Goal: Information Seeking & Learning: Find specific fact

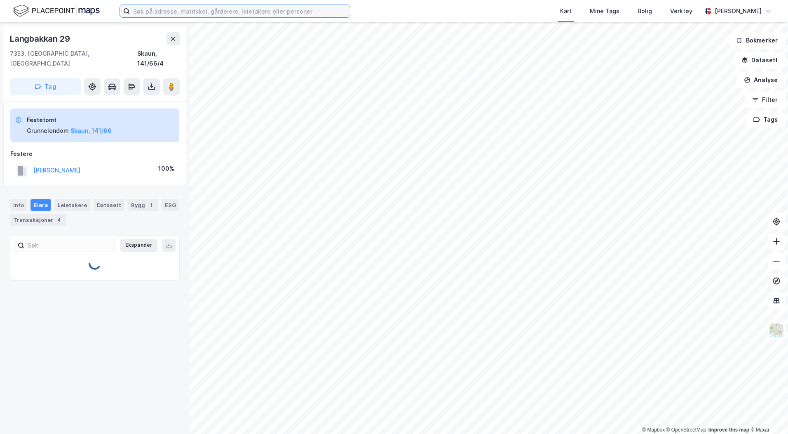
click at [219, 12] on input at bounding box center [240, 11] width 220 height 12
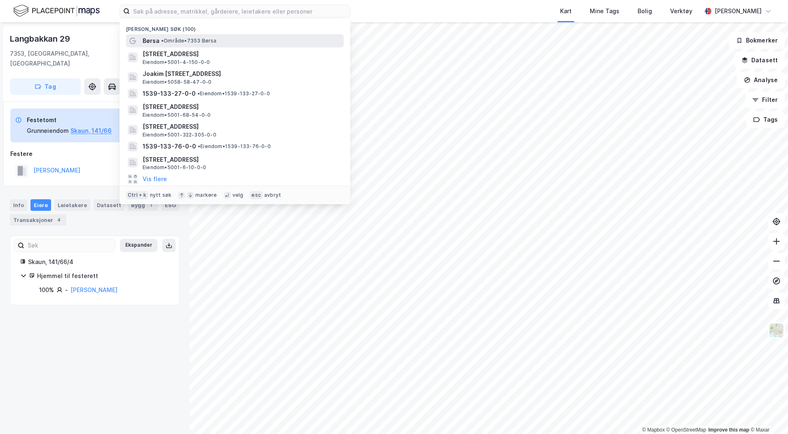
click at [202, 39] on span "• Område • 7353 Børsa" at bounding box center [189, 40] width 56 height 7
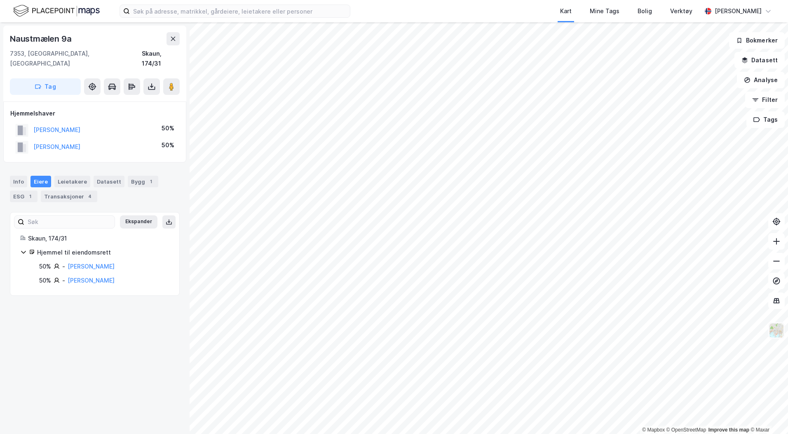
click at [776, 331] on img at bounding box center [777, 330] width 16 height 16
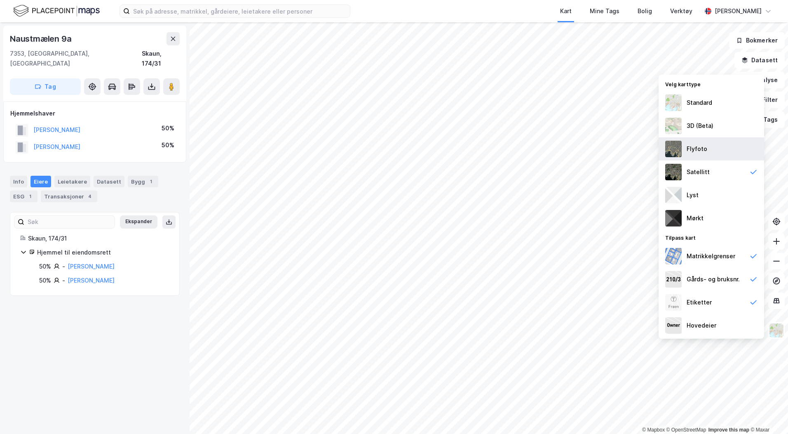
click at [720, 151] on div "Flyfoto" at bounding box center [711, 148] width 105 height 23
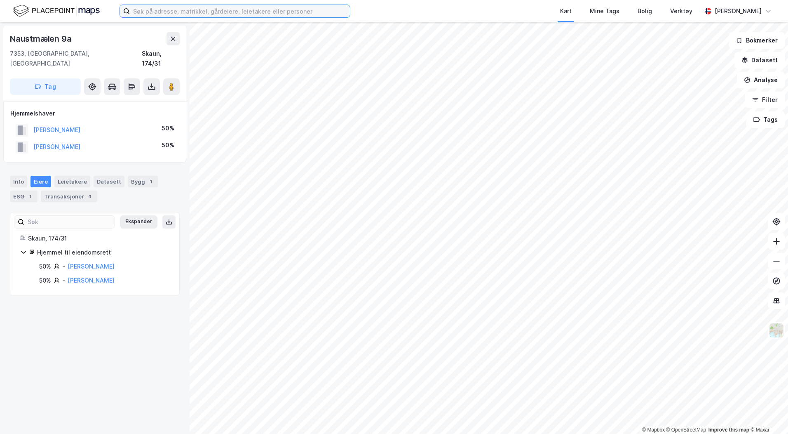
click at [201, 8] on input at bounding box center [240, 11] width 220 height 12
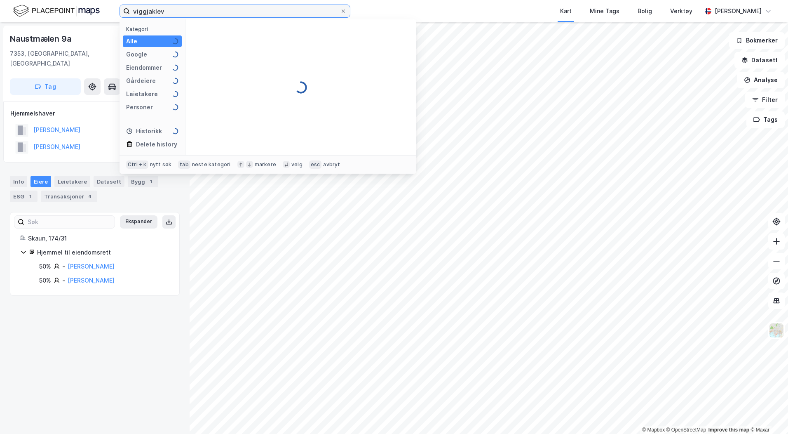
type input "viggjaklev"
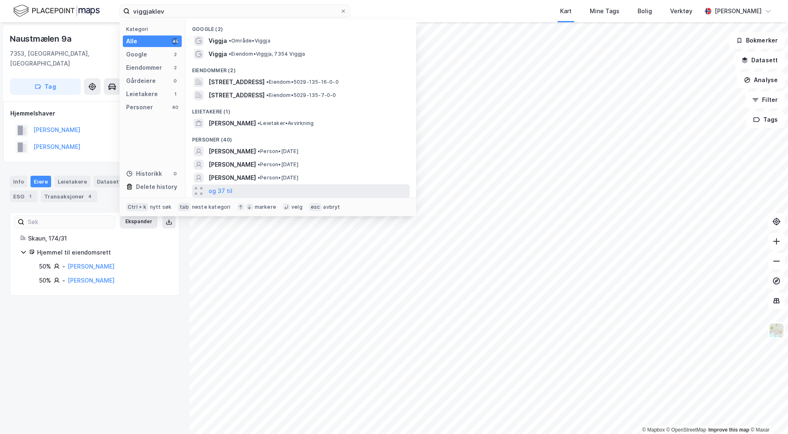
click at [220, 184] on div "og 37 til" at bounding box center [301, 190] width 218 height 13
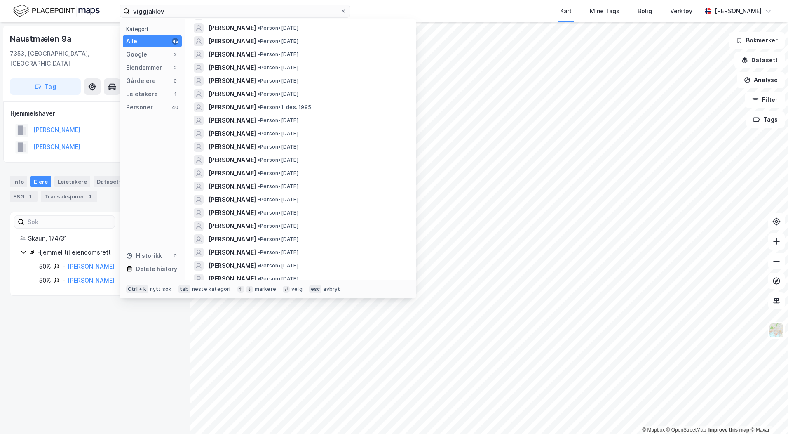
scroll to position [269, 0]
click at [256, 212] on span "KARI VIGGAKLEV JENSEN" at bounding box center [232, 212] width 47 height 10
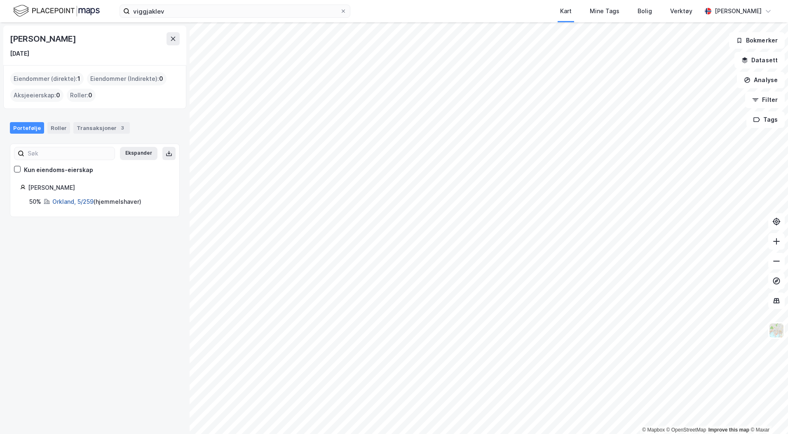
click at [76, 199] on link "Orkland, 5/259" at bounding box center [72, 201] width 41 height 7
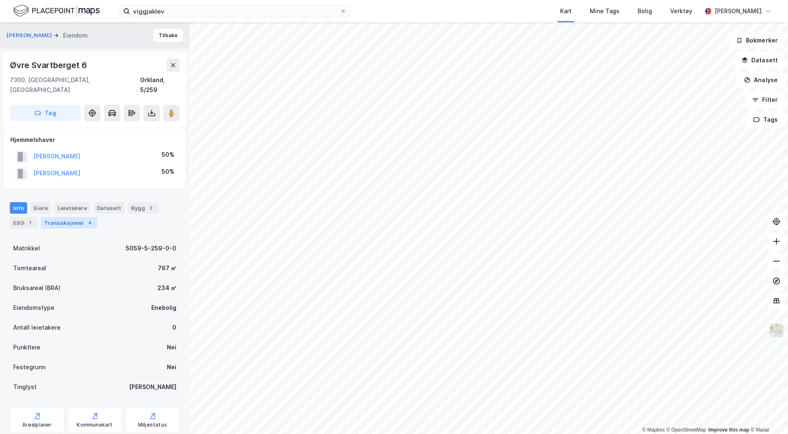
click at [47, 217] on div "Transaksjoner 4" at bounding box center [69, 223] width 56 height 12
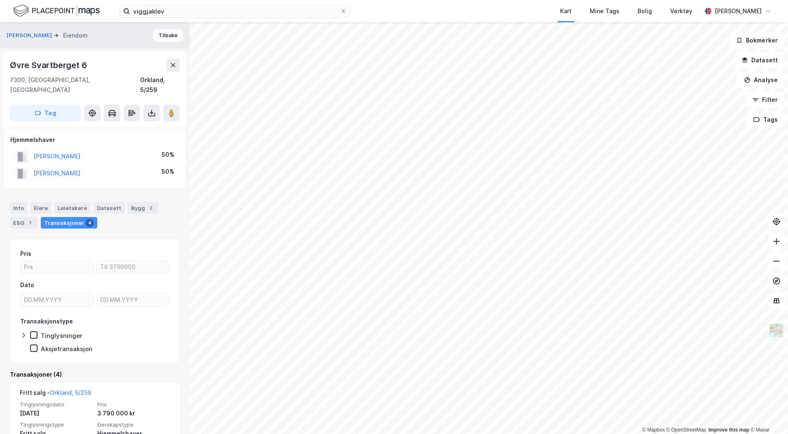
click at [160, 35] on button "Tilbake" at bounding box center [168, 35] width 30 height 13
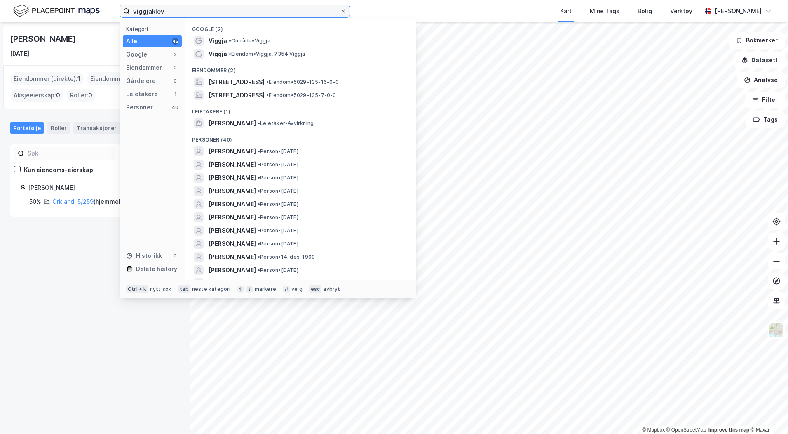
drag, startPoint x: 179, startPoint y: 12, endPoint x: 134, endPoint y: 10, distance: 45.3
click at [134, 10] on input "viggjaklev" at bounding box center [235, 11] width 210 height 12
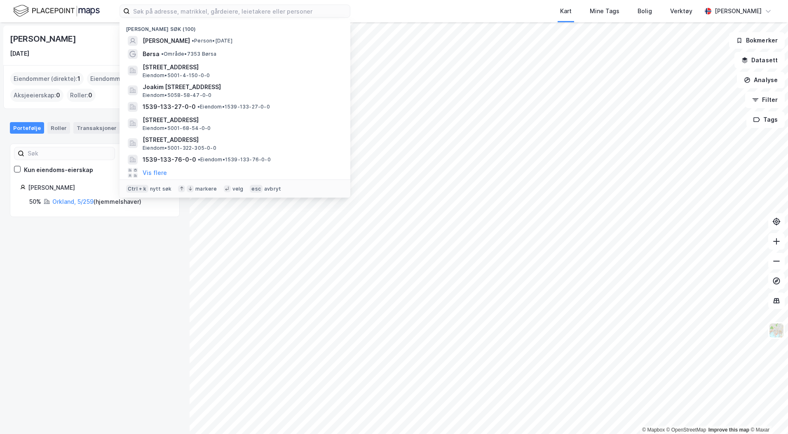
click at [485, 7] on div "Kart Mine Tags Bolig Verktøy" at bounding box center [546, 11] width 312 height 22
